Goal: Find specific page/section: Find specific page/section

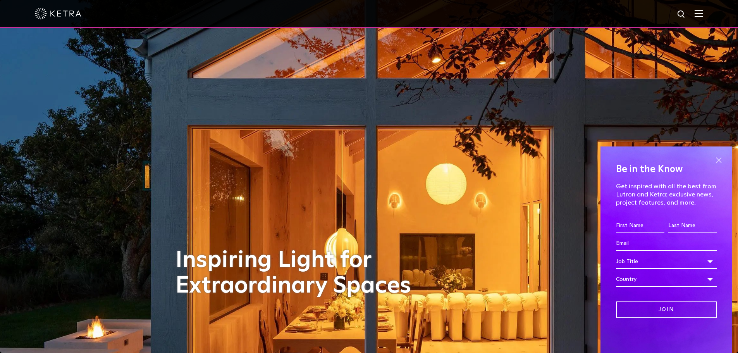
click at [714, 163] on span at bounding box center [718, 160] width 12 height 12
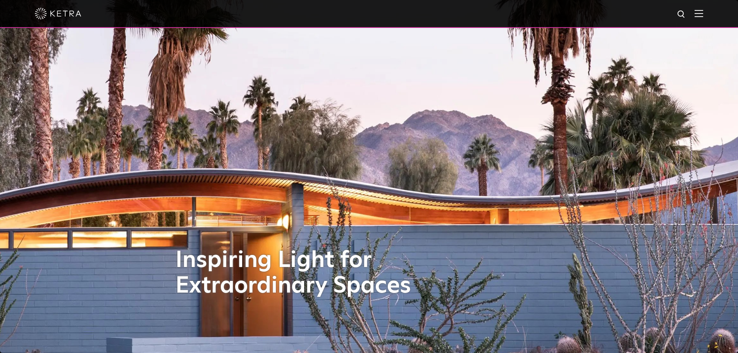
click at [703, 15] on img at bounding box center [698, 13] width 9 height 7
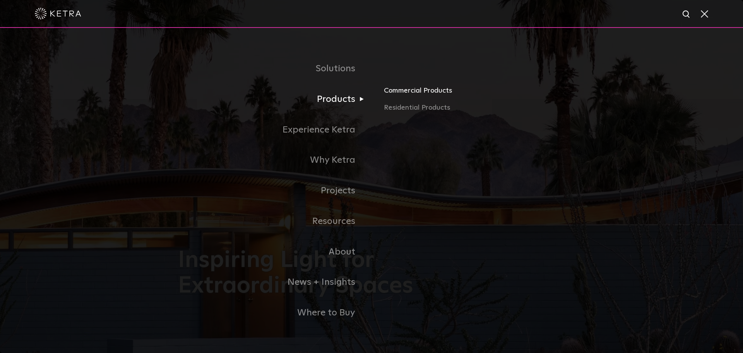
click at [411, 89] on link "Commercial Products" at bounding box center [474, 93] width 181 height 17
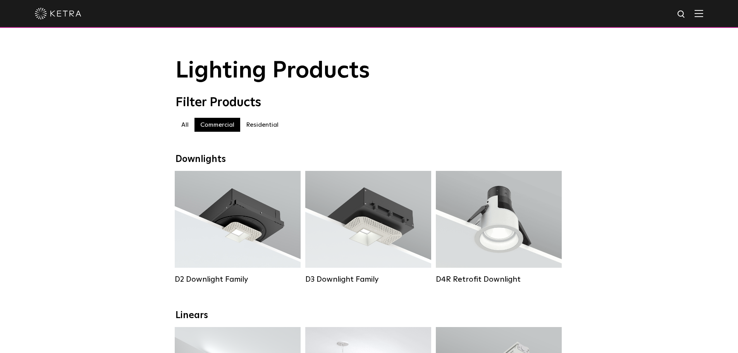
click at [70, 15] on img at bounding box center [58, 14] width 46 height 12
click at [275, 123] on label "Residential" at bounding box center [262, 125] width 44 height 14
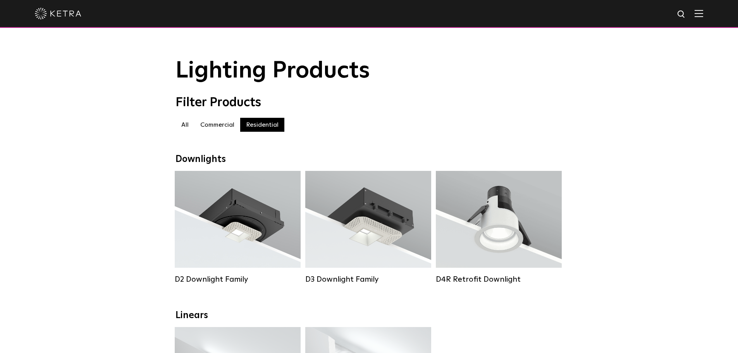
scroll to position [0, 0]
click at [58, 15] on img at bounding box center [58, 14] width 46 height 12
